Goal: Task Accomplishment & Management: Manage account settings

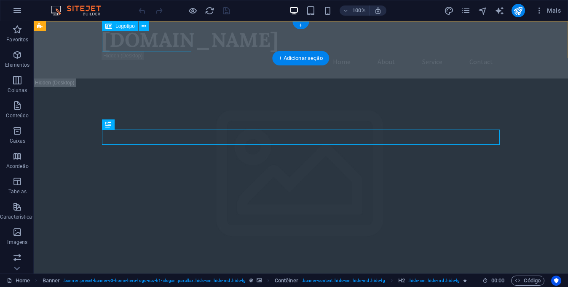
click at [135, 44] on div "[DOMAIN_NAME]" at bounding box center [301, 40] width 398 height 24
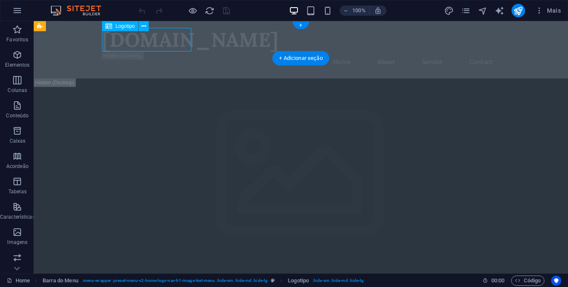
click at [135, 43] on div "[DOMAIN_NAME]" at bounding box center [301, 40] width 398 height 24
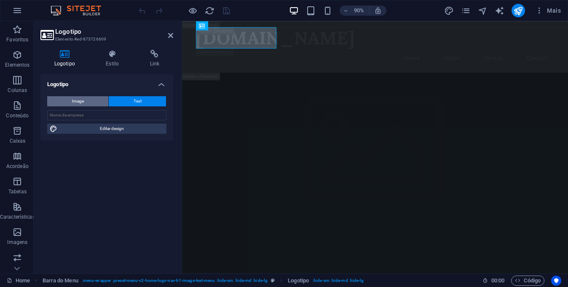
click at [89, 101] on button "Image" at bounding box center [77, 101] width 61 height 10
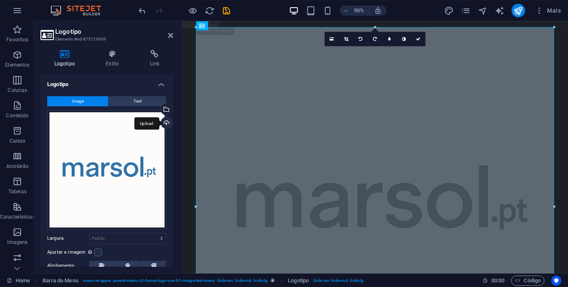
click at [164, 123] on div "Upload" at bounding box center [165, 123] width 13 height 13
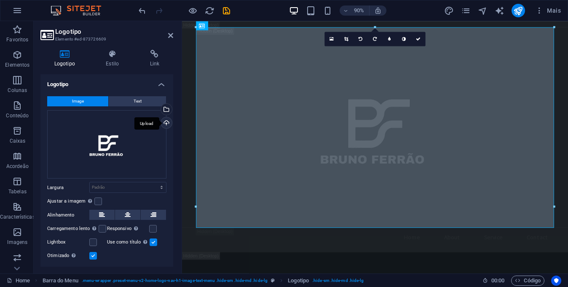
click at [163, 121] on div "Upload" at bounding box center [165, 123] width 13 height 13
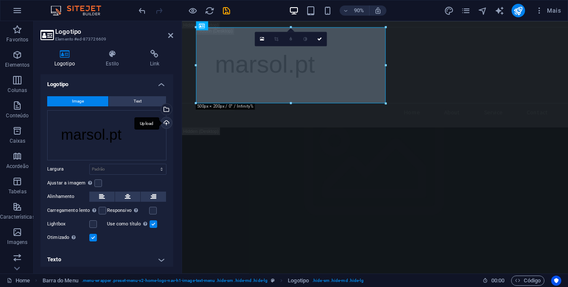
click at [165, 124] on div "Upload" at bounding box center [165, 123] width 13 height 13
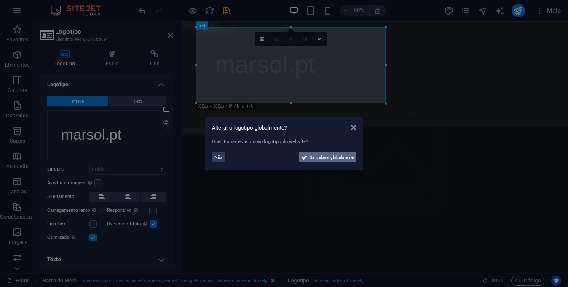
click at [310, 157] on span "Sim, alterar globalmente" at bounding box center [332, 157] width 44 height 10
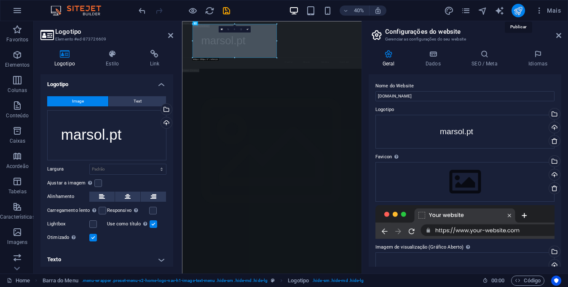
click at [0, 0] on icon "publish" at bounding box center [0, 0] width 0 height 0
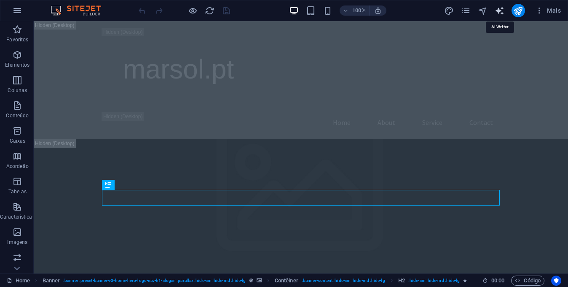
select select "English"
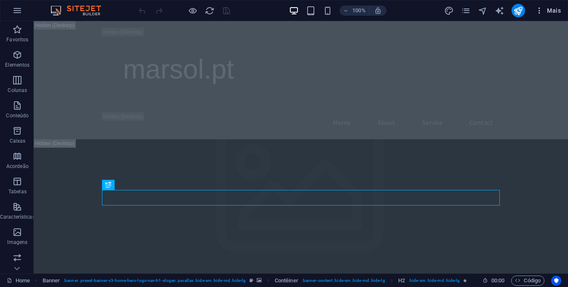
click at [0, 0] on icon "button" at bounding box center [0, 0] width 0 height 0
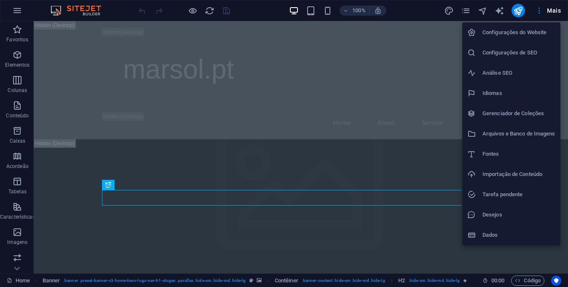
click at [473, 12] on div at bounding box center [284, 143] width 568 height 287
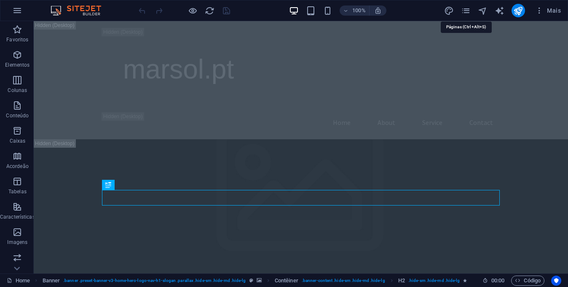
click at [467, 11] on icon "pages" at bounding box center [466, 11] width 10 height 10
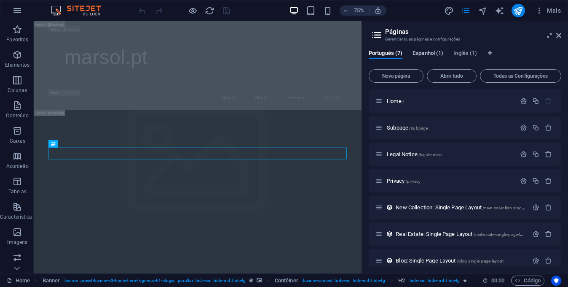
click at [426, 54] on span "Espanhol (1)" at bounding box center [428, 54] width 31 height 12
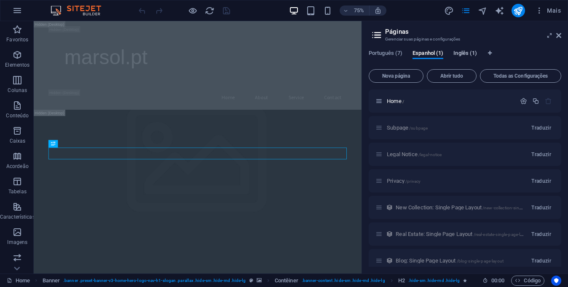
click at [459, 53] on span "Inglês (1)" at bounding box center [466, 54] width 24 height 12
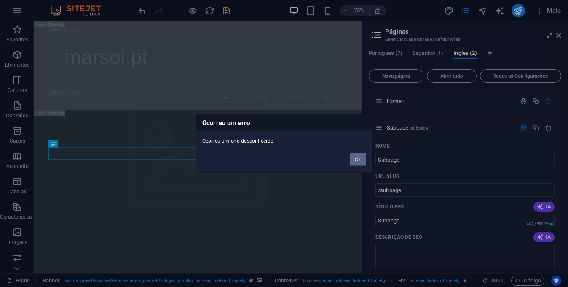
click at [361, 161] on button "Ok" at bounding box center [358, 159] width 16 height 13
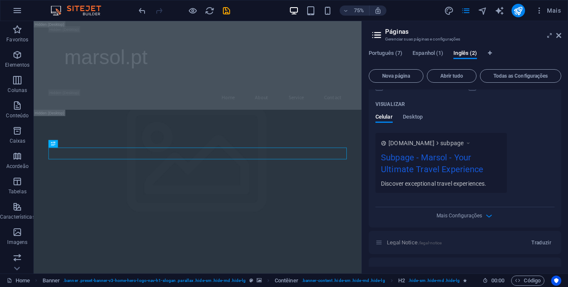
scroll to position [242, 0]
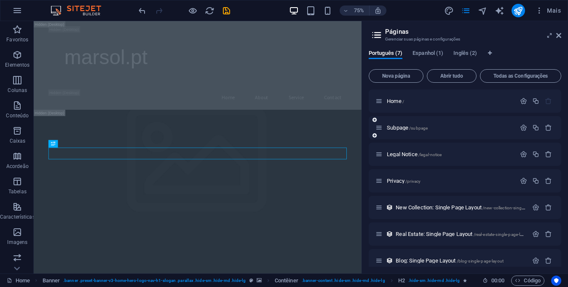
click at [0, 0] on div "Subpage /subpage" at bounding box center [0, 0] width 0 height 0
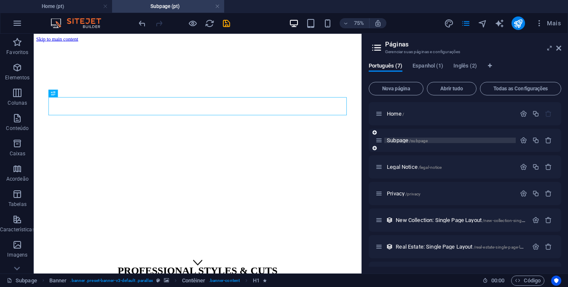
scroll to position [0, 0]
click at [0, 0] on icon "button" at bounding box center [0, 0] width 0 height 0
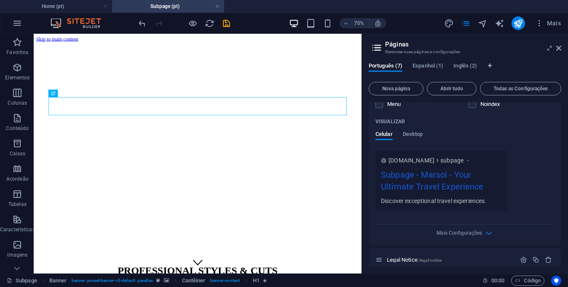
scroll to position [234, 0]
click at [485, 232] on icon "button" at bounding box center [489, 232] width 10 height 10
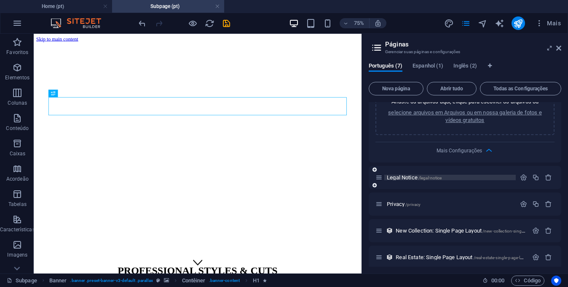
click at [0, 0] on div "Legal Notice /legal-notice" at bounding box center [0, 0] width 0 height 0
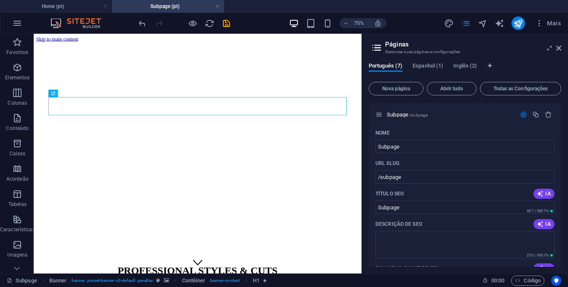
scroll to position [0, 0]
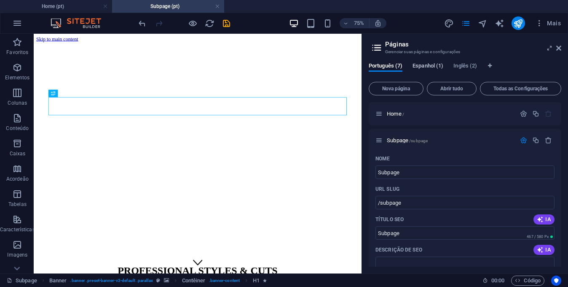
click at [428, 66] on span "Espanhol (1)" at bounding box center [428, 67] width 31 height 12
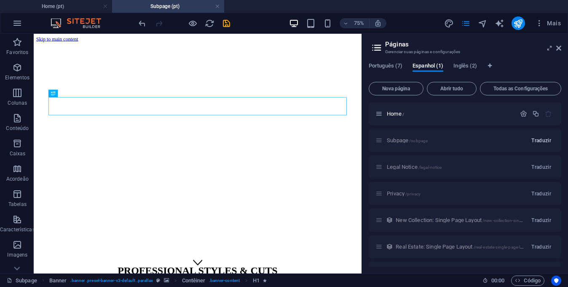
click at [541, 139] on span "Traduzir" at bounding box center [542, 140] width 20 height 7
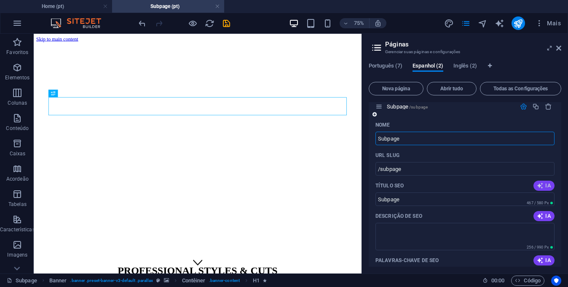
scroll to position [30, 0]
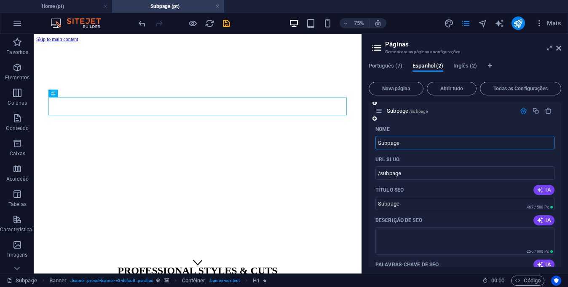
click at [543, 189] on span "IA" at bounding box center [544, 189] width 14 height 7
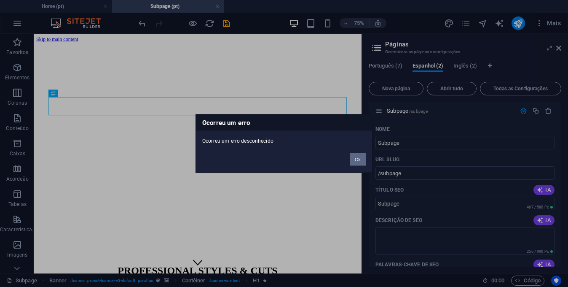
click at [0, 0] on button "Ok" at bounding box center [0, 0] width 0 height 0
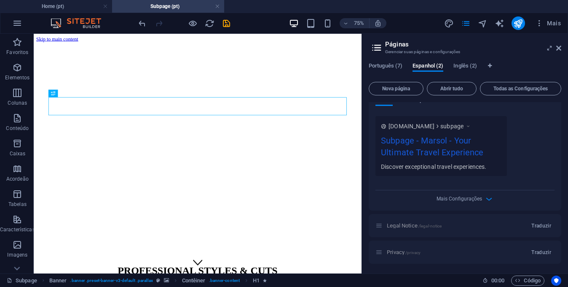
scroll to position [284, 0]
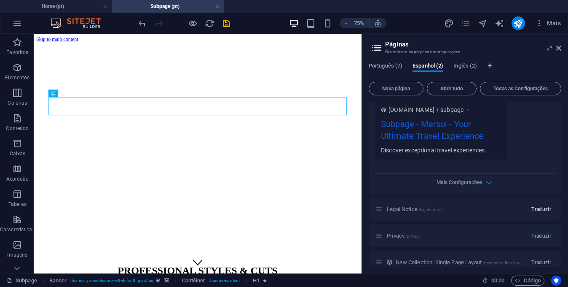
click at [542, 207] on span "Traduzir" at bounding box center [542, 209] width 20 height 7
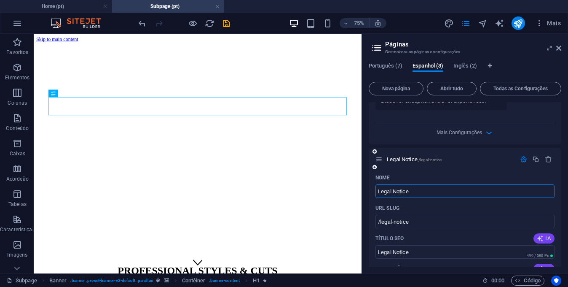
scroll to position [375, 0]
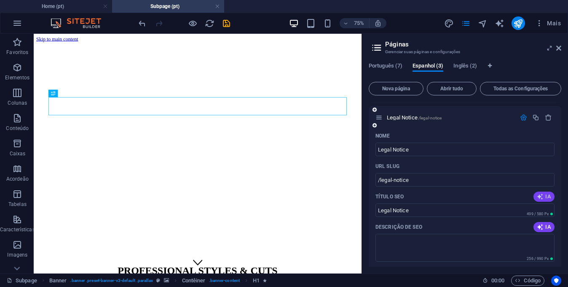
click at [540, 198] on icon "button" at bounding box center [540, 196] width 7 height 7
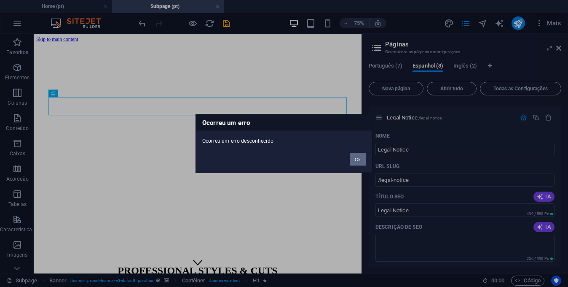
click at [0, 0] on button "Ok" at bounding box center [0, 0] width 0 height 0
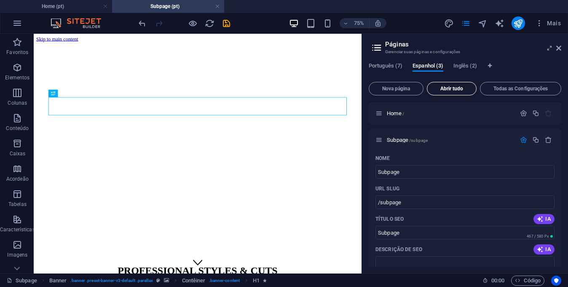
scroll to position [0, 0]
click at [376, 46] on icon at bounding box center [377, 48] width 13 height 12
click at [378, 46] on icon at bounding box center [377, 48] width 13 height 12
click at [0, 0] on span "Mais" at bounding box center [0, 0] width 0 height 0
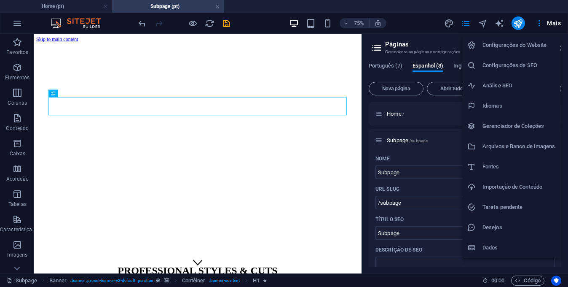
click at [0, 0] on h6 "Desejos" at bounding box center [0, 0] width 0 height 0
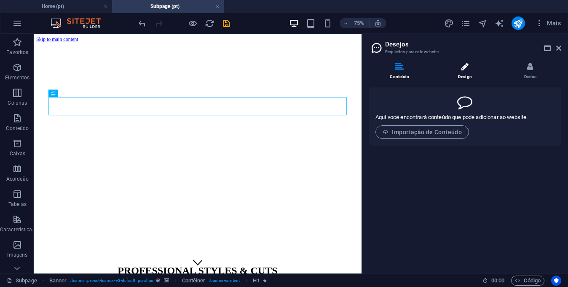
click at [0, 0] on li "Design" at bounding box center [0, 0] width 0 height 0
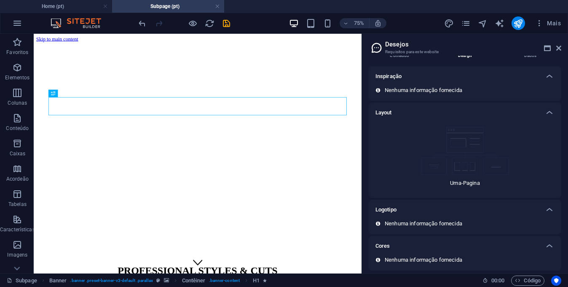
scroll to position [24, 0]
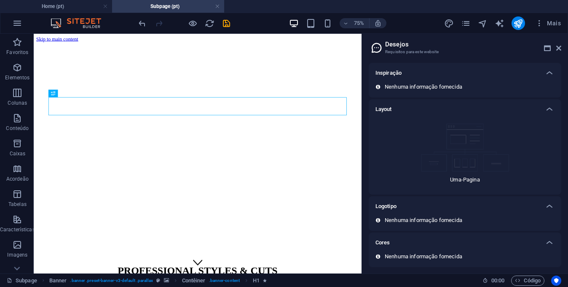
click at [0, 0] on div "Logotipo" at bounding box center [0, 0] width 0 height 0
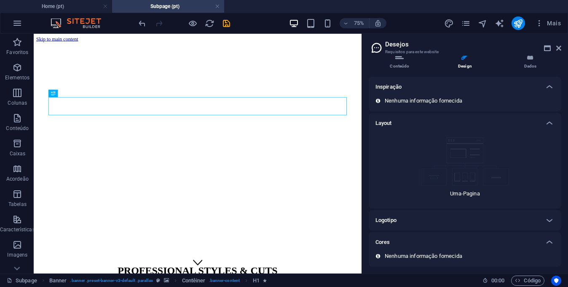
scroll to position [10, 0]
click at [0, 0] on icon at bounding box center [0, 0] width 0 height 0
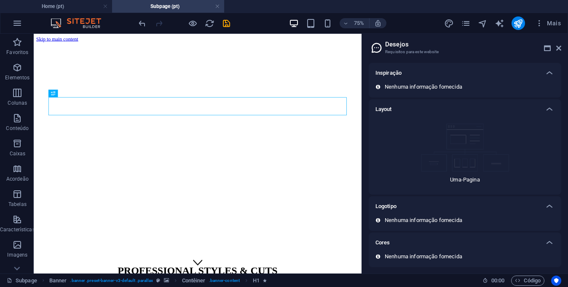
click at [426, 219] on p "Nenhuma informação fornecida" at bounding box center [424, 220] width 78 height 8
click at [0, 0] on h3 "Requisitos para este website" at bounding box center [0, 0] width 0 height 0
click at [550, 48] on icon at bounding box center [547, 48] width 7 height 7
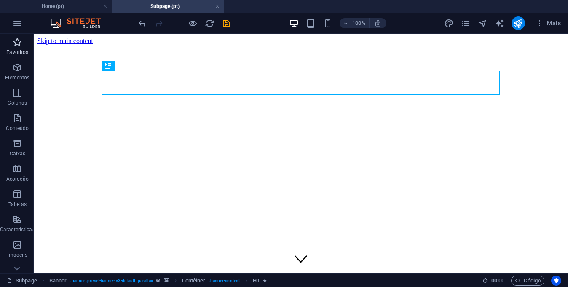
click at [13, 49] on p "Favoritos" at bounding box center [17, 52] width 22 height 7
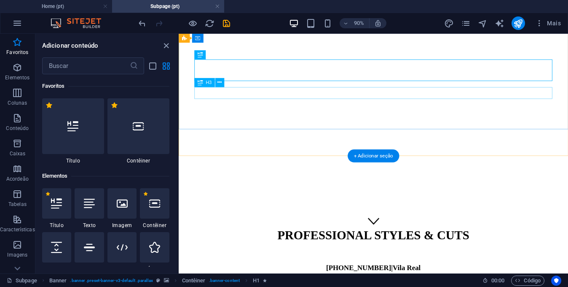
scroll to position [0, 0]
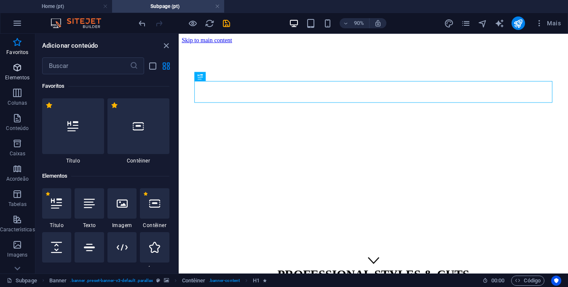
click at [0, 0] on icon "button" at bounding box center [0, 0] width 0 height 0
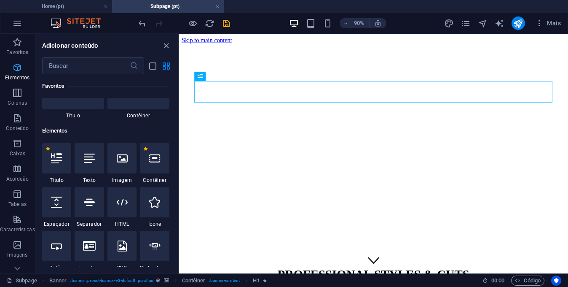
scroll to position [77, 0]
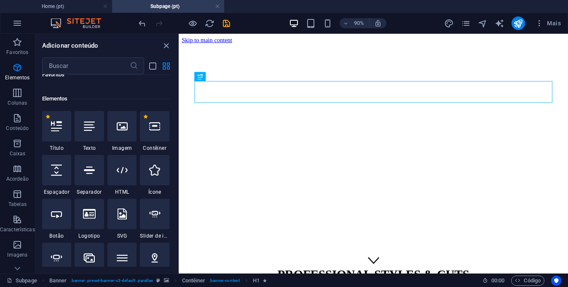
click at [0, 0] on div "90% Mais" at bounding box center [0, 0] width 0 height 0
click at [0, 0] on img at bounding box center [0, 0] width 0 height 0
click at [0, 0] on icon "button" at bounding box center [0, 0] width 0 height 0
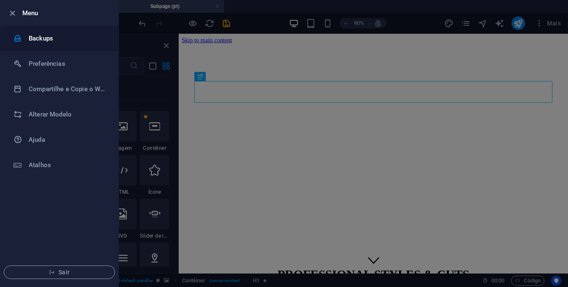
click at [38, 36] on h6 "Backups" at bounding box center [68, 38] width 78 height 10
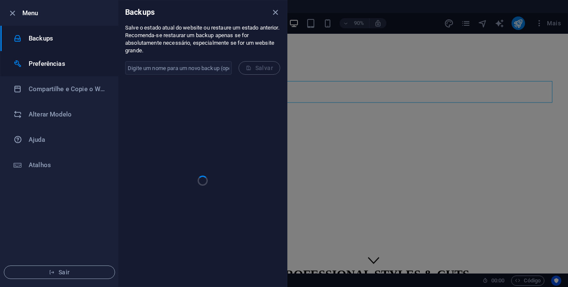
click at [44, 62] on h6 "Preferências" at bounding box center [68, 64] width 78 height 10
select select "pt"
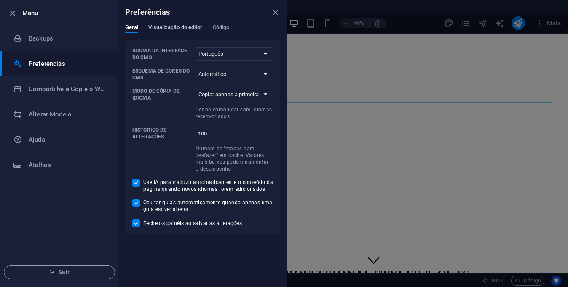
click at [188, 27] on span "Visualização do editor" at bounding box center [175, 28] width 54 height 12
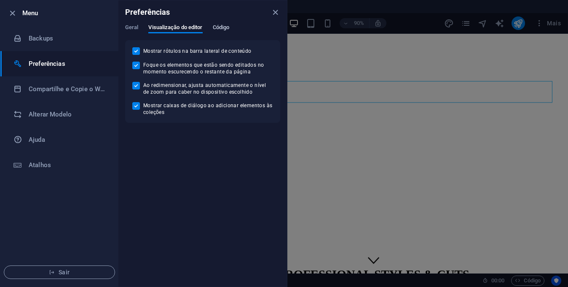
click at [221, 28] on span "Código" at bounding box center [221, 28] width 17 height 12
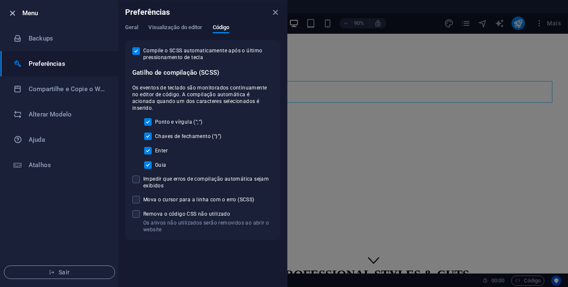
click at [12, 13] on icon "button" at bounding box center [13, 13] width 10 height 10
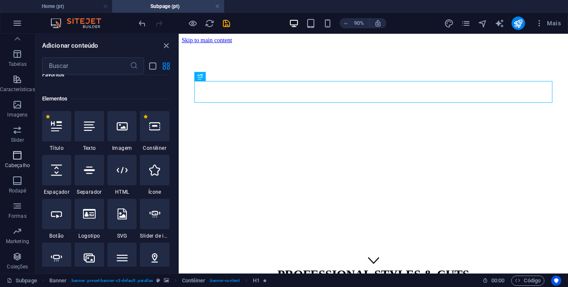
scroll to position [140, 0]
click at [0, 0] on icon "button" at bounding box center [0, 0] width 0 height 0
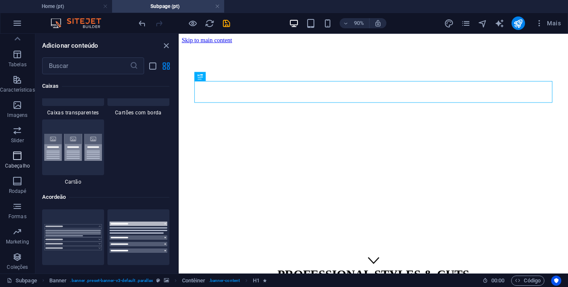
scroll to position [3182, 0]
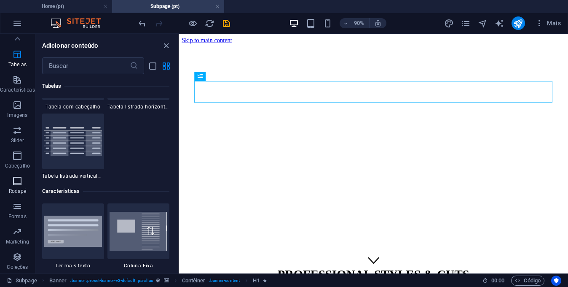
click at [17, 182] on icon "button" at bounding box center [17, 181] width 10 height 10
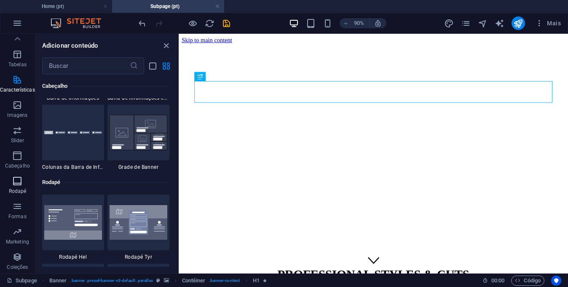
scroll to position [5582, 0]
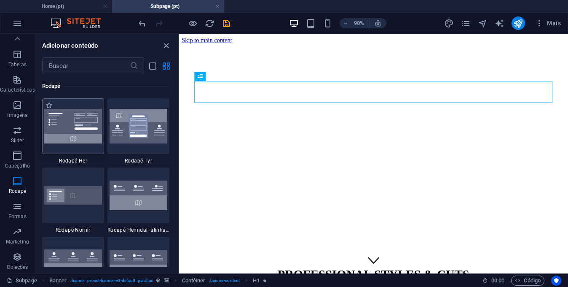
click at [0, 0] on img at bounding box center [0, 0] width 0 height 0
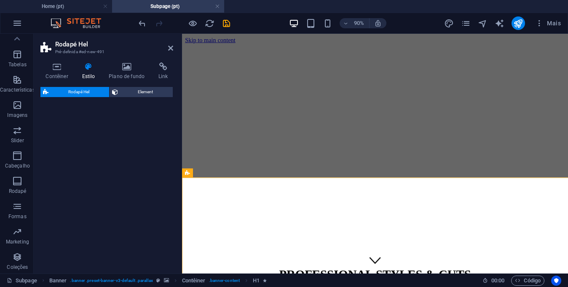
select select "%"
select select "rem"
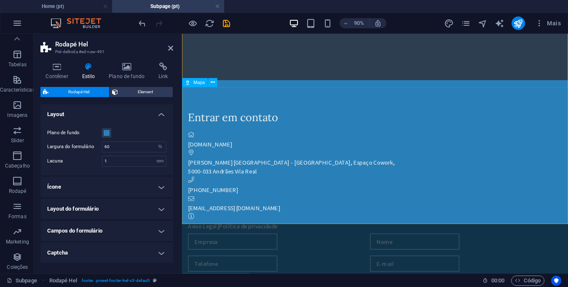
scroll to position [326, 0]
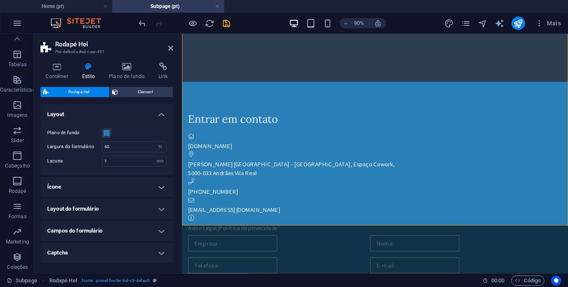
click at [122, 187] on h4 "Ícone" at bounding box center [106, 187] width 133 height 20
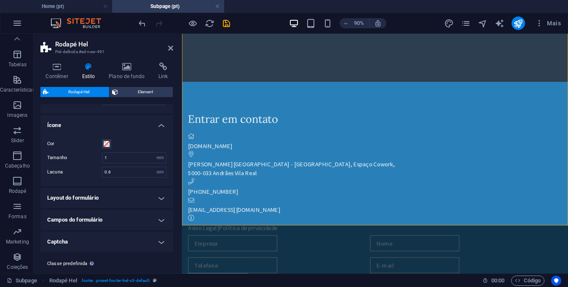
scroll to position [66, 0]
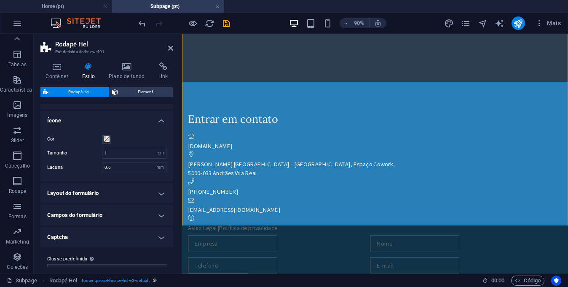
click at [121, 188] on h4 "Layout do formulário" at bounding box center [106, 193] width 133 height 20
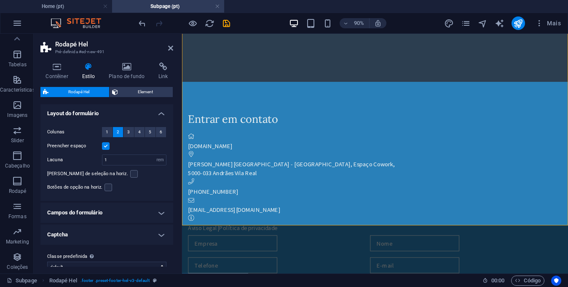
scroll to position [157, 0]
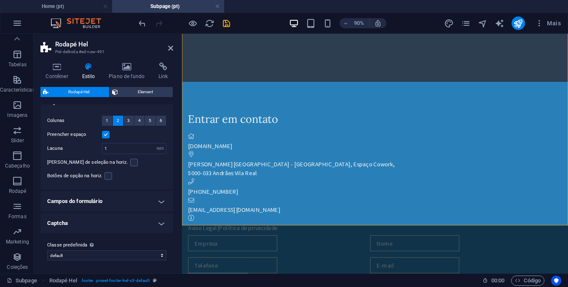
click at [119, 204] on h4 "Campos do formulário" at bounding box center [106, 201] width 133 height 20
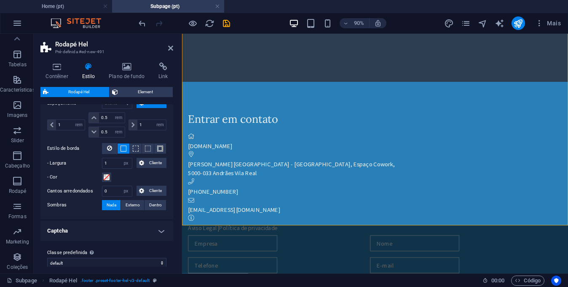
scroll to position [367, 0]
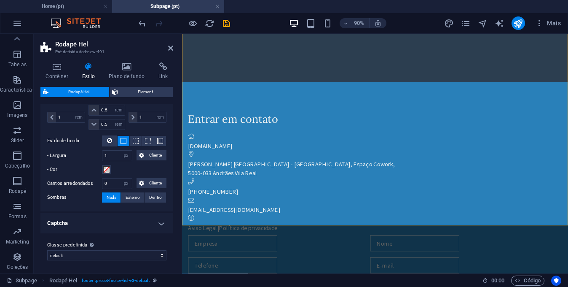
click at [119, 222] on h4 "Captcha" at bounding box center [106, 223] width 133 height 20
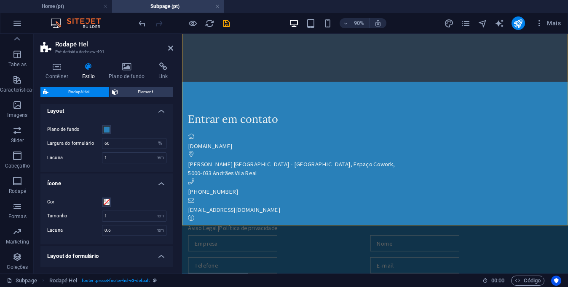
scroll to position [0, 0]
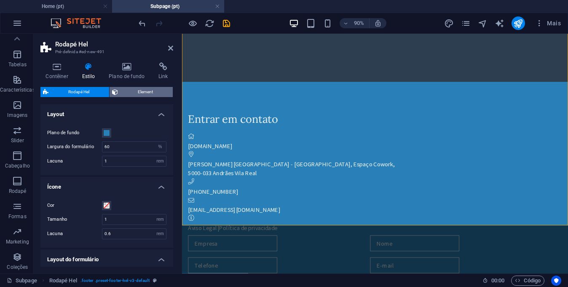
click at [131, 93] on span "Element" at bounding box center [146, 92] width 50 height 10
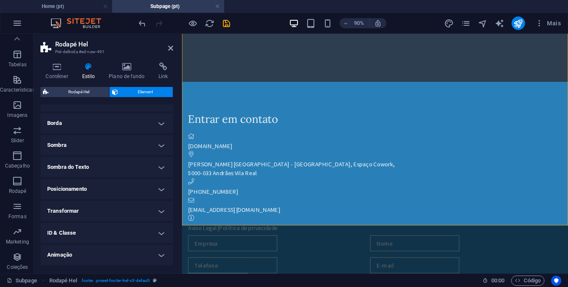
scroll to position [77, 0]
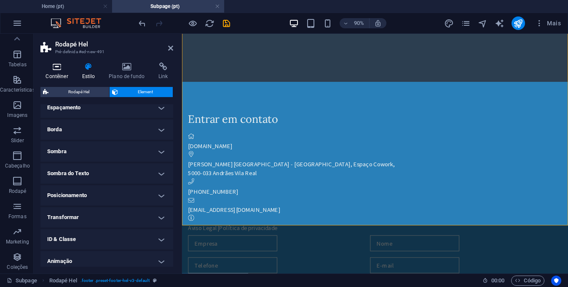
click at [57, 70] on icon at bounding box center [56, 66] width 33 height 8
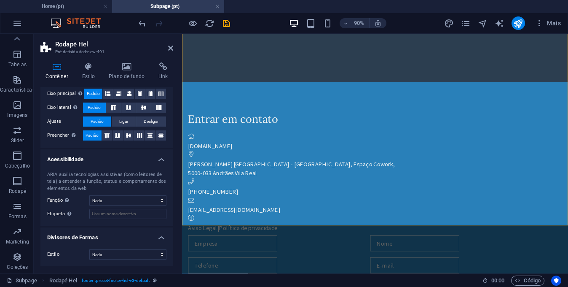
scroll to position [172, 0]
click at [125, 72] on h4 "Plano de fundo" at bounding box center [129, 71] width 50 height 18
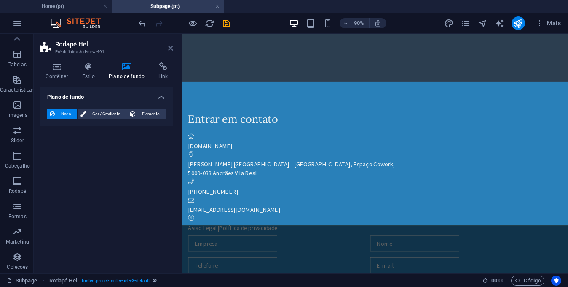
click at [169, 49] on icon at bounding box center [170, 48] width 5 height 7
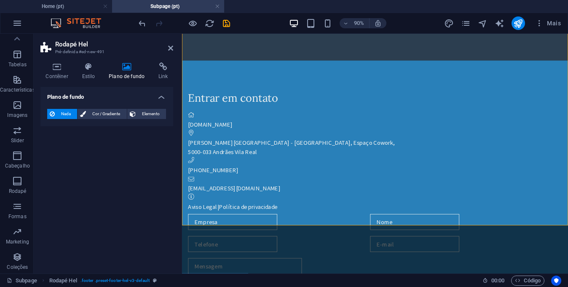
scroll to position [310, 0]
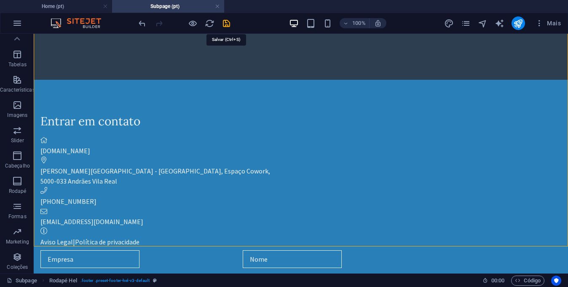
click at [0, 0] on icon "save" at bounding box center [0, 0] width 0 height 0
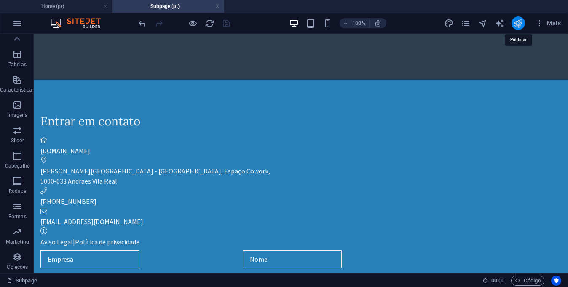
click at [0, 0] on icon "publish" at bounding box center [0, 0] width 0 height 0
